Goal: Task Accomplishment & Management: Manage account settings

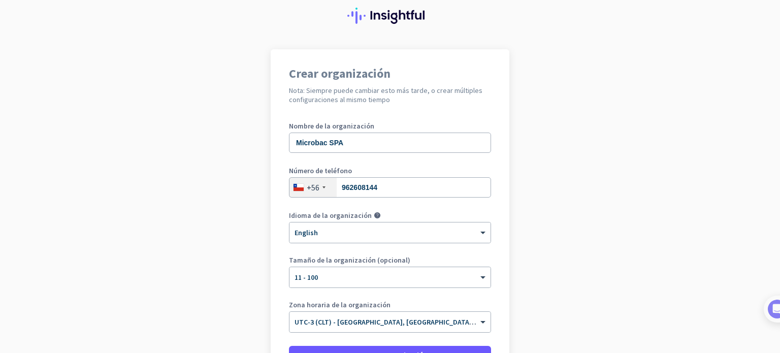
scroll to position [51, 0]
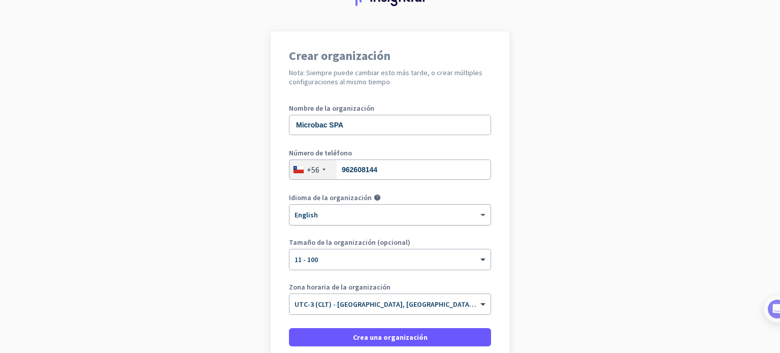
click at [479, 215] on span at bounding box center [484, 215] width 13 height 9
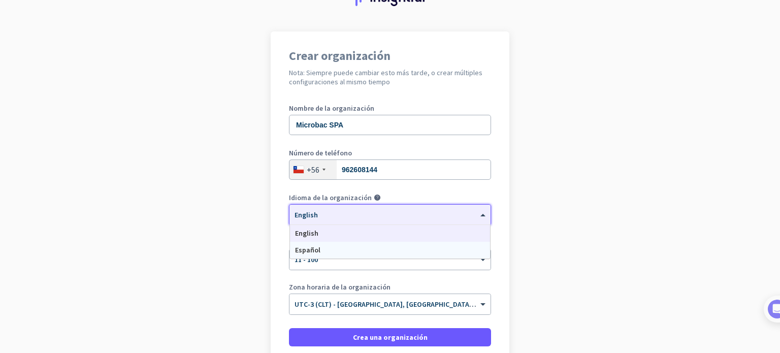
click at [305, 250] on span "Español" at bounding box center [307, 249] width 25 height 9
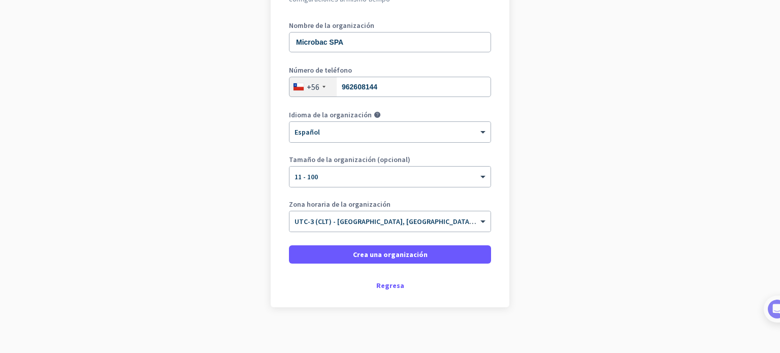
scroll to position [138, 0]
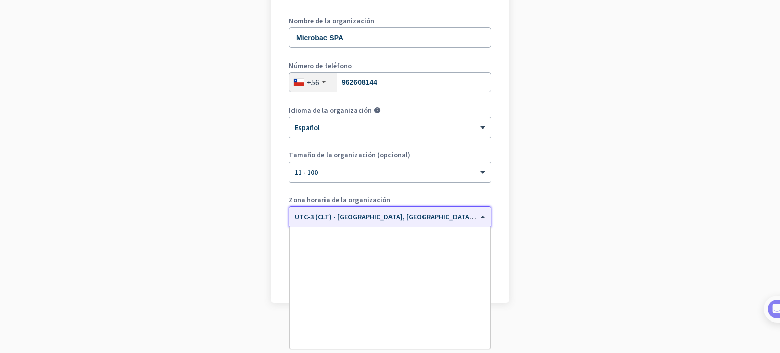
click at [480, 214] on span at bounding box center [484, 217] width 13 height 9
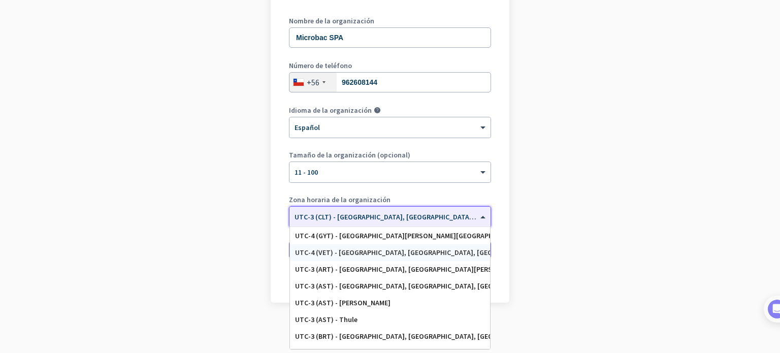
scroll to position [1222, 0]
click at [358, 218] on span "UTC-3 (CLT) - [GEOGRAPHIC_DATA], [GEOGRAPHIC_DATA], [GEOGRAPHIC_DATA], [PERSON_…" at bounding box center [477, 216] width 367 height 9
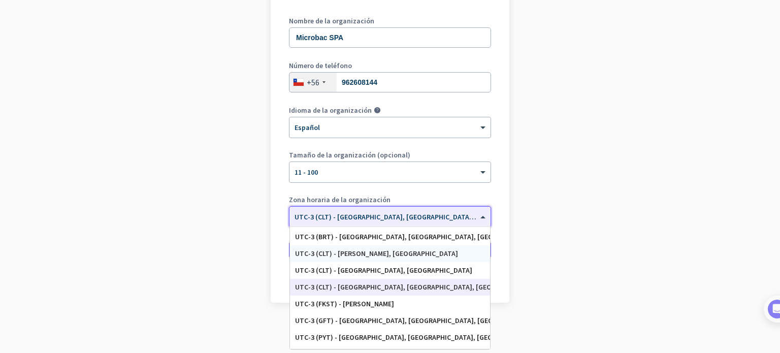
scroll to position [1323, 0]
click at [383, 287] on div "UTC-3 (CLT) - [GEOGRAPHIC_DATA], [GEOGRAPHIC_DATA], [GEOGRAPHIC_DATA], [PERSON_…" at bounding box center [390, 286] width 190 height 9
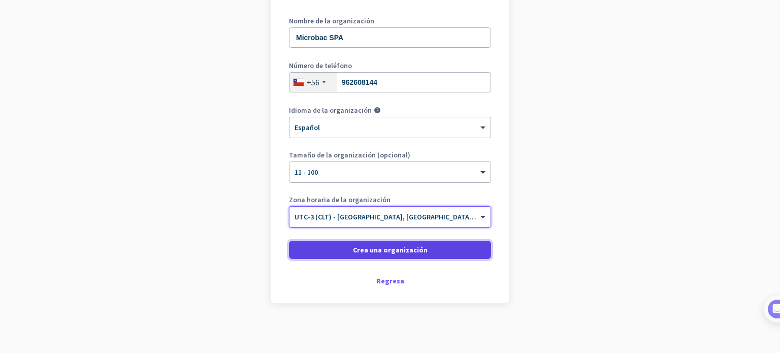
click at [386, 249] on span "Crea una organización" at bounding box center [390, 250] width 75 height 10
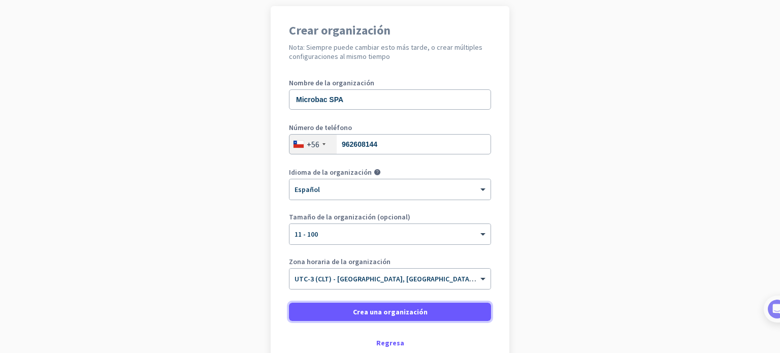
scroll to position [138, 0]
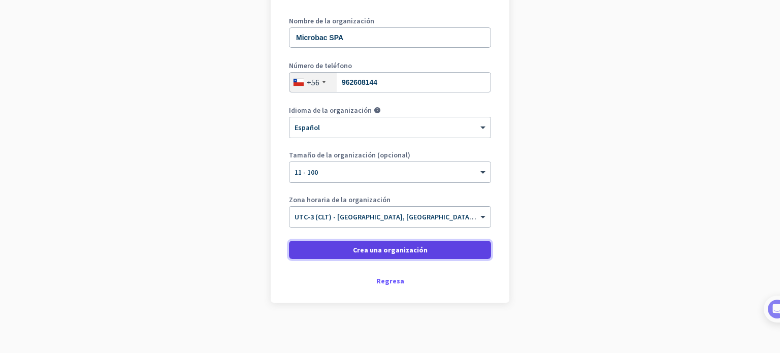
click at [369, 245] on span "Crea una organización" at bounding box center [390, 250] width 75 height 10
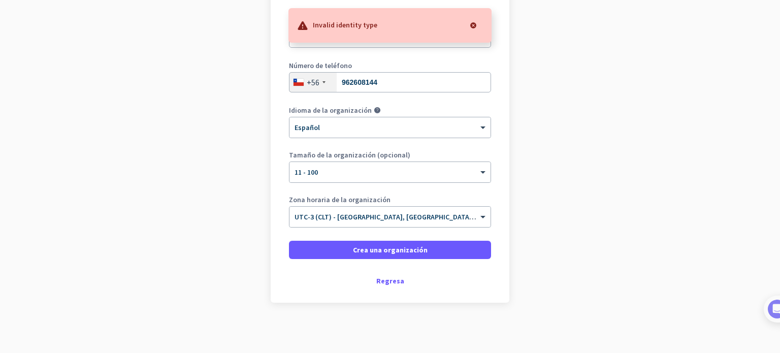
click at [474, 24] on div at bounding box center [473, 25] width 20 height 20
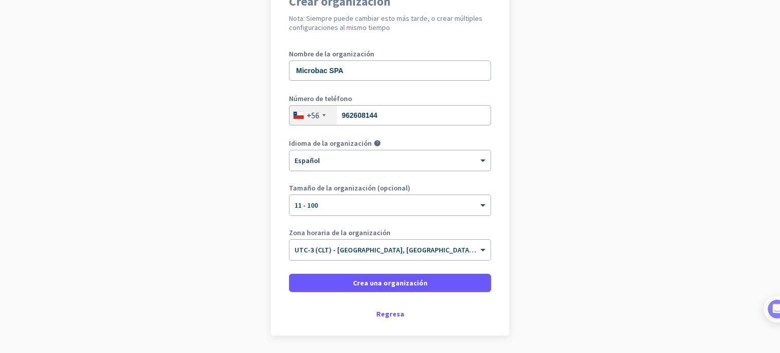
scroll to position [87, 0]
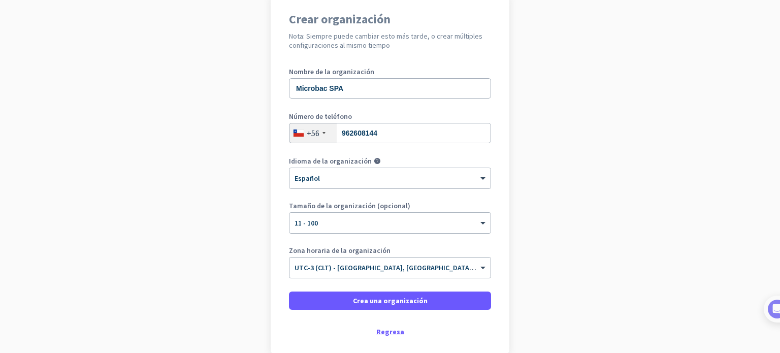
click at [388, 331] on div "Regresa" at bounding box center [390, 331] width 202 height 7
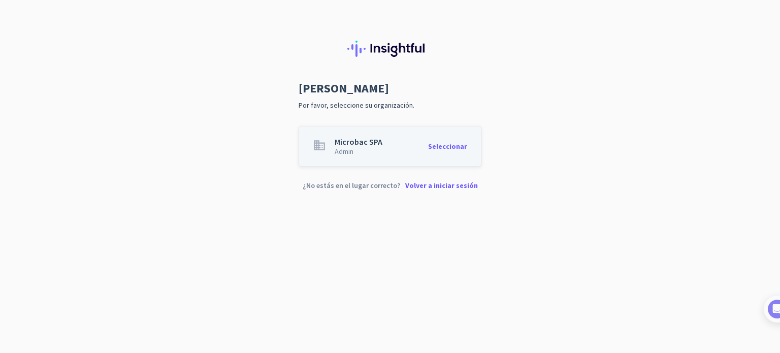
click at [445, 147] on div "Seleccionar" at bounding box center [447, 146] width 39 height 17
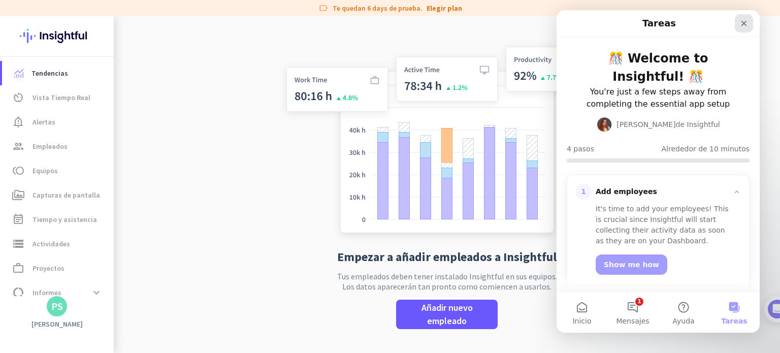
click at [747, 24] on icon "Cerrar" at bounding box center [744, 23] width 8 height 8
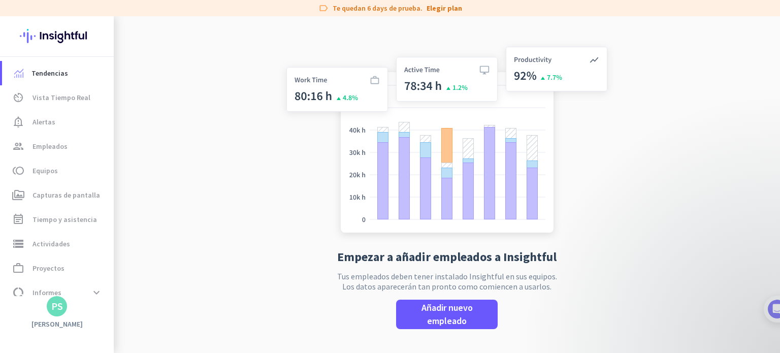
click at [59, 310] on div "PS" at bounding box center [57, 306] width 12 height 10
click at [108, 286] on span "Cerrar sesión" at bounding box center [113, 286] width 66 height 9
